Goal: Browse casually: Explore the website without a specific task or goal

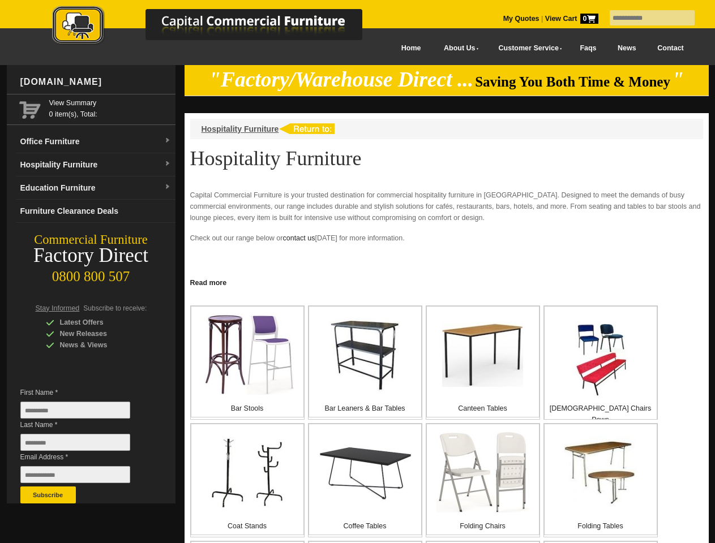
click at [645, 18] on input "text" at bounding box center [651, 17] width 85 height 15
click at [84, 445] on input "Last Name *" at bounding box center [75, 442] width 110 height 17
click at [48, 495] on button "Subscribe" at bounding box center [47, 495] width 55 height 17
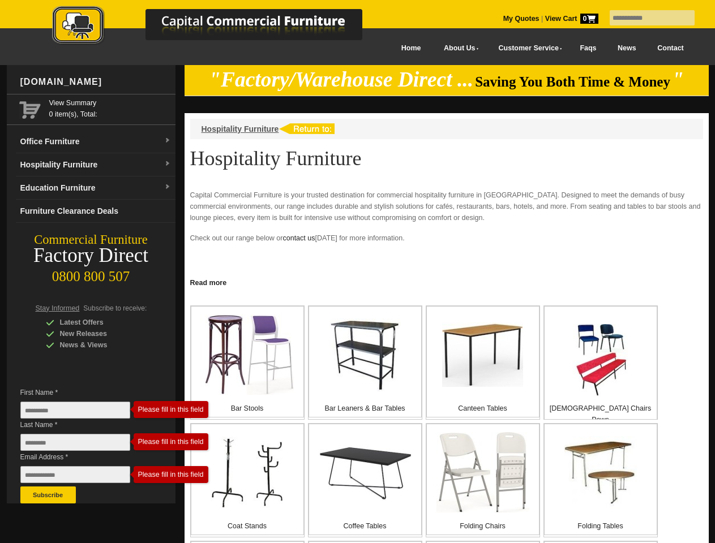
click at [446, 282] on link "Read more" at bounding box center [446, 281] width 524 height 14
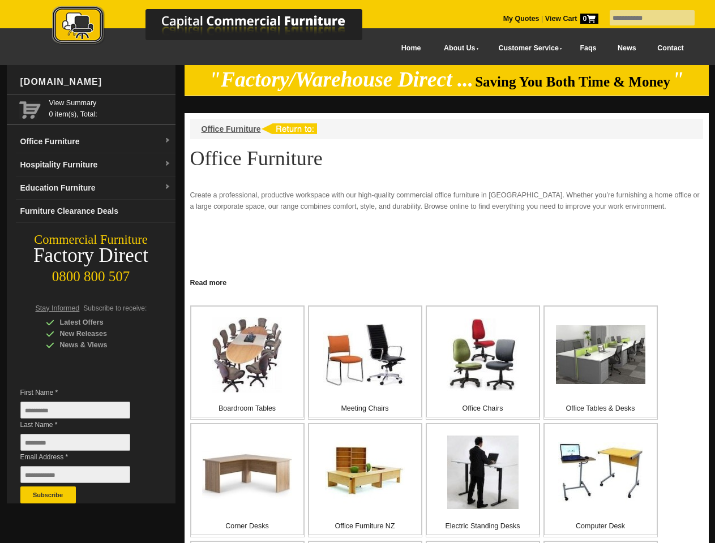
click at [645, 18] on input "text" at bounding box center [651, 17] width 85 height 15
click at [84, 445] on input "Last Name *" at bounding box center [75, 442] width 110 height 17
click at [48, 495] on button "Subscribe" at bounding box center [47, 495] width 55 height 17
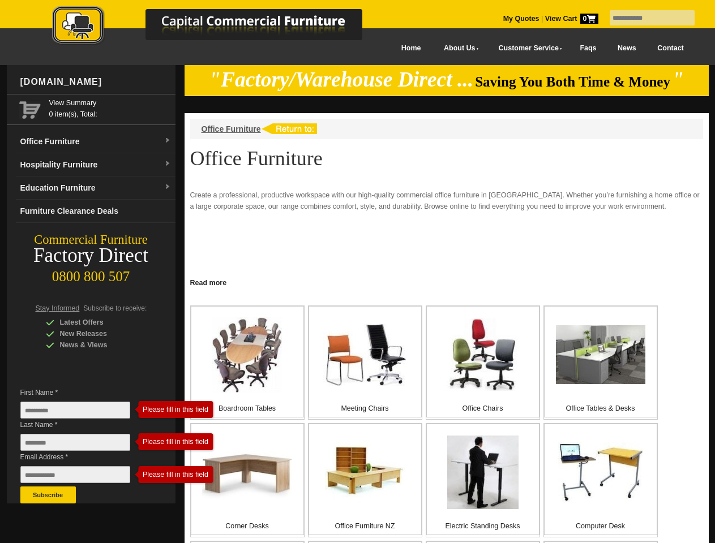
click at [446, 282] on link "Read more" at bounding box center [446, 281] width 524 height 14
